Goal: Information Seeking & Learning: Learn about a topic

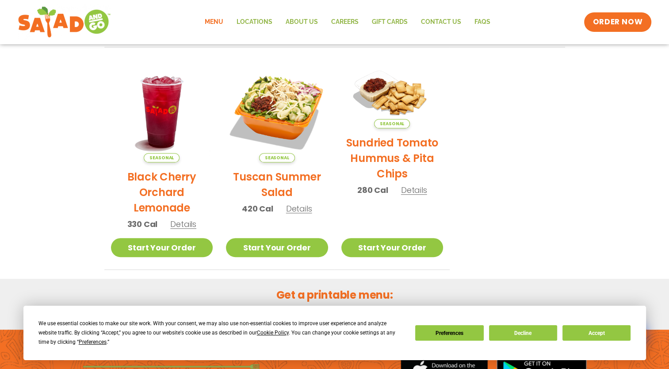
scroll to position [424, 0]
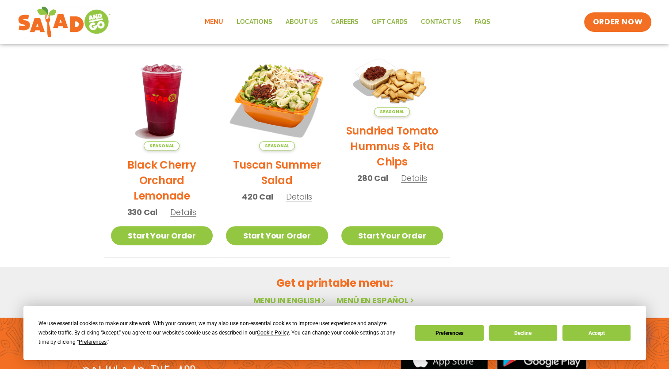
click at [421, 147] on h2 "Sundried Tomato Hummus & Pita Chips" at bounding box center [393, 146] width 102 height 46
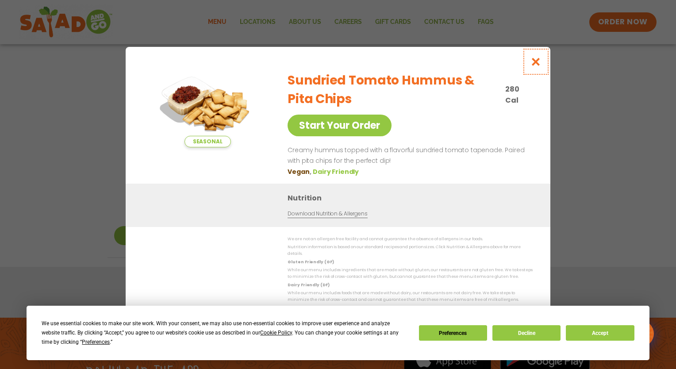
click at [537, 65] on icon "Close modal" at bounding box center [536, 61] width 11 height 9
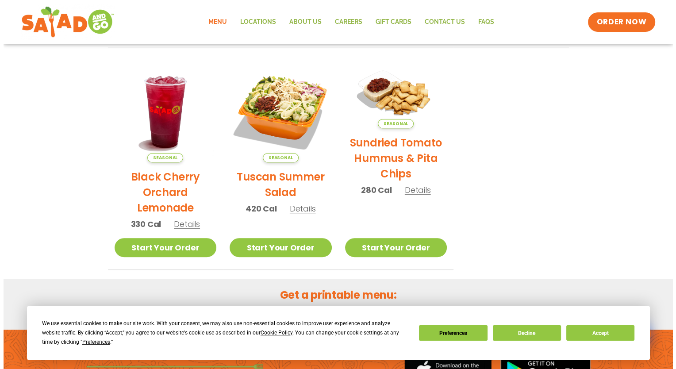
scroll to position [389, 0]
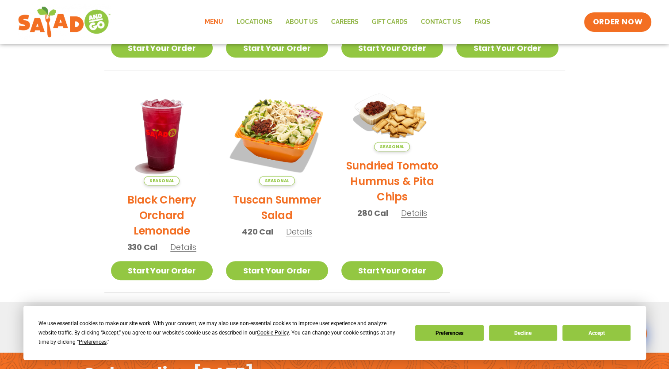
click at [269, 211] on h2 "Tuscan Summer Salad" at bounding box center [277, 207] width 102 height 31
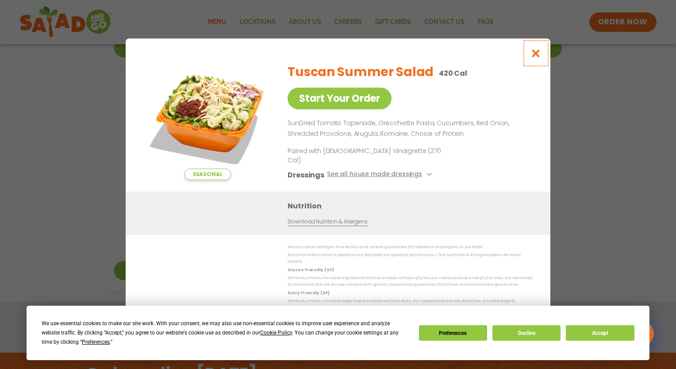
click at [532, 58] on icon "Close modal" at bounding box center [536, 53] width 11 height 9
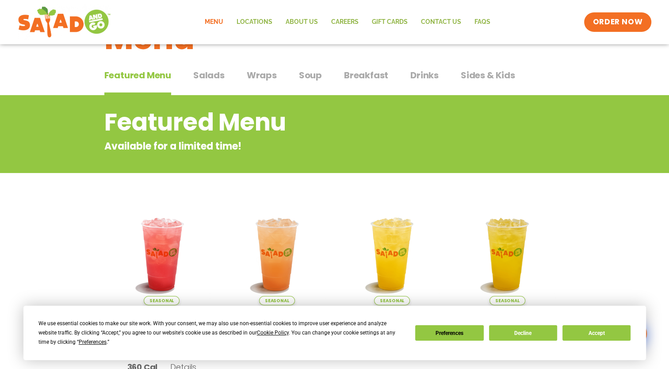
scroll to position [0, 0]
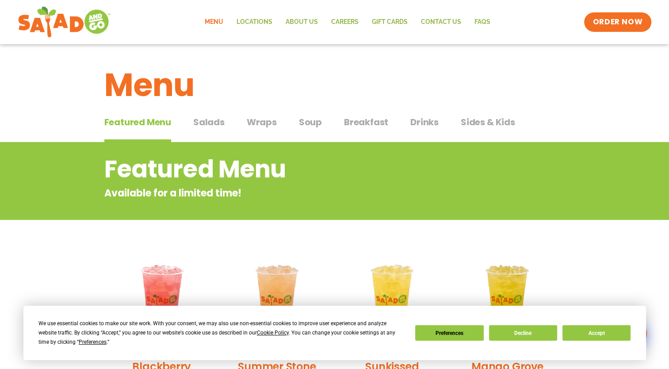
click at [201, 125] on span "Salads" at bounding box center [208, 121] width 31 height 13
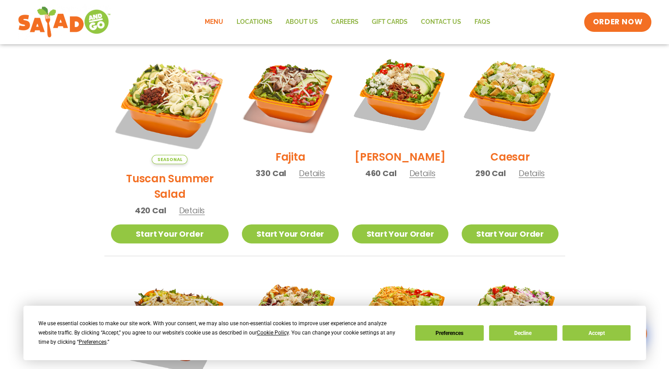
scroll to position [242, 0]
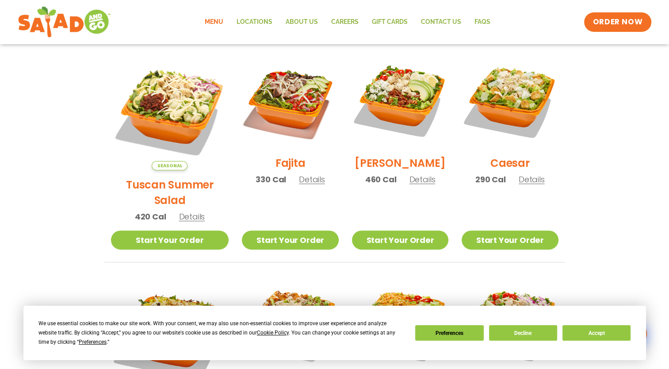
click at [157, 177] on h2 "Tuscan Summer Salad" at bounding box center [170, 192] width 118 height 31
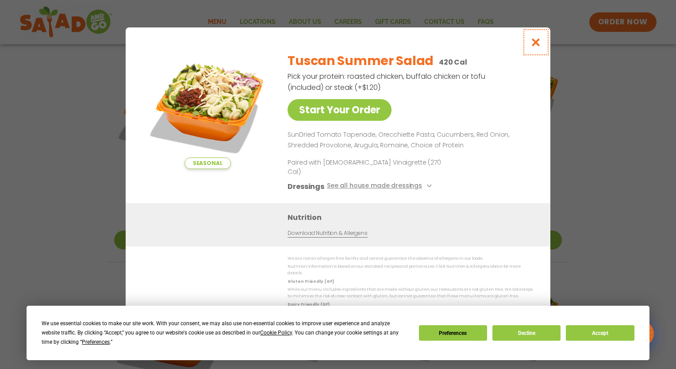
click at [536, 47] on icon "Close modal" at bounding box center [536, 42] width 11 height 9
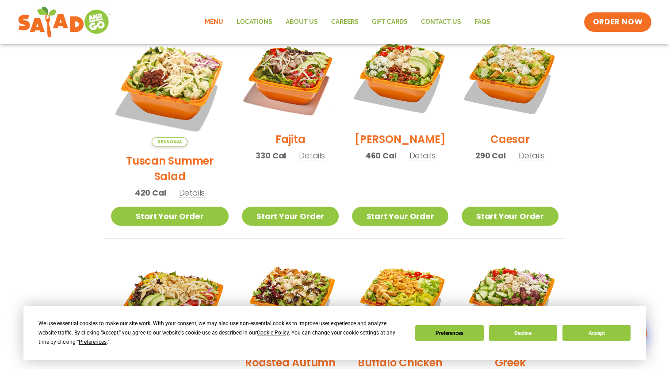
scroll to position [231, 0]
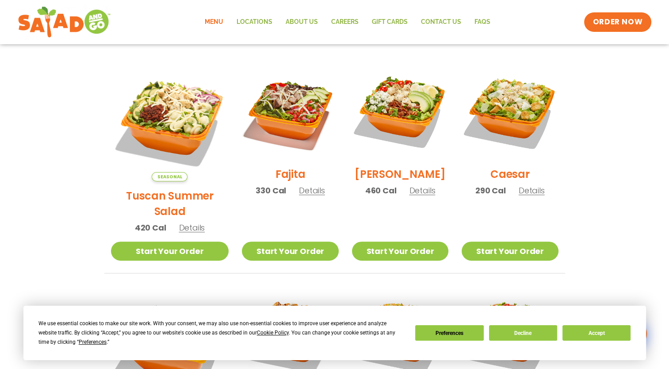
click at [177, 188] on h2 "Tuscan Summer Salad" at bounding box center [170, 203] width 118 height 31
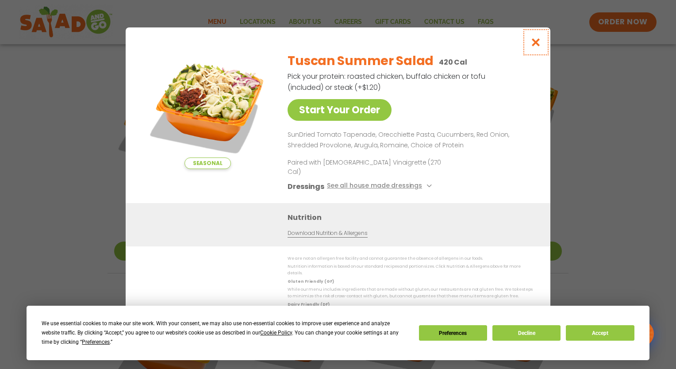
click at [534, 47] on icon "Close modal" at bounding box center [536, 42] width 11 height 9
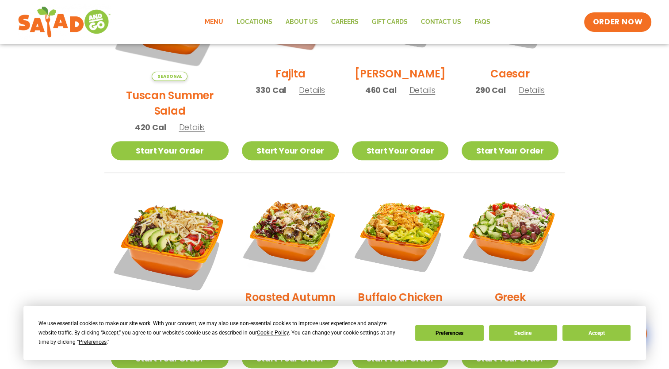
scroll to position [366, 0]
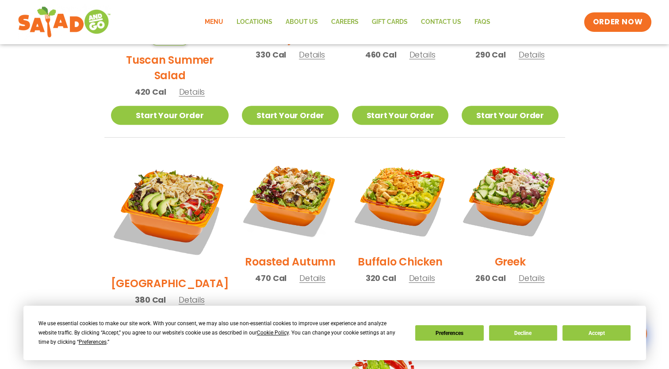
click at [311, 254] on h2 "Roasted Autumn" at bounding box center [290, 261] width 91 height 15
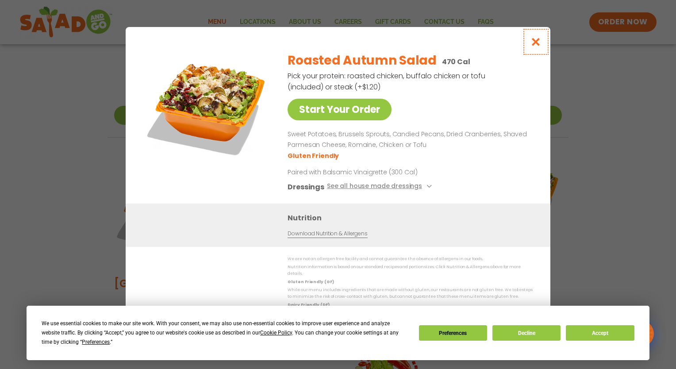
click at [533, 45] on icon "Close modal" at bounding box center [536, 41] width 11 height 9
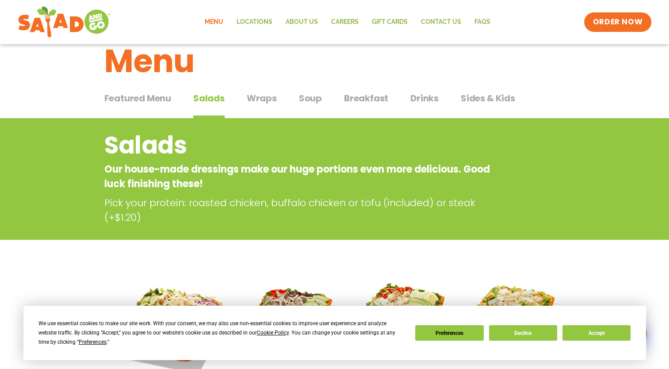
scroll to position [0, 0]
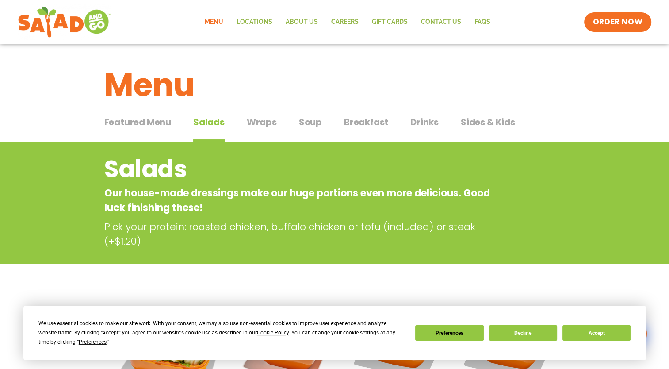
click at [315, 126] on span "Soup" at bounding box center [310, 121] width 23 height 13
